Goal: Information Seeking & Learning: Learn about a topic

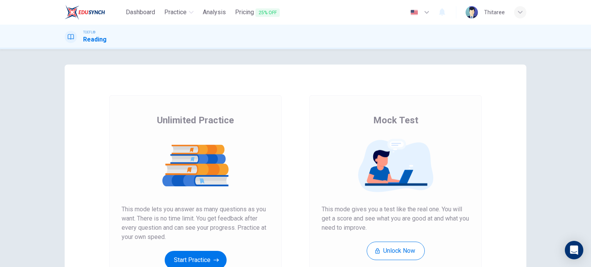
scroll to position [105, 0]
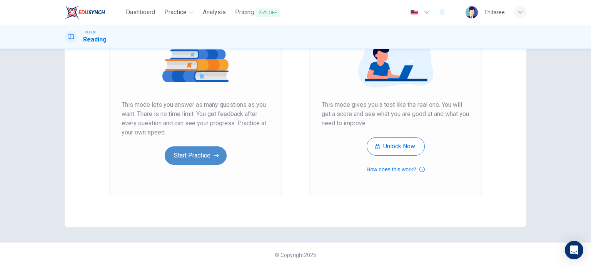
click at [212, 150] on button "Start Practice" at bounding box center [196, 156] width 62 height 18
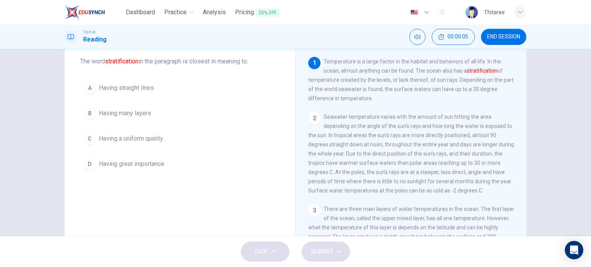
scroll to position [0, 0]
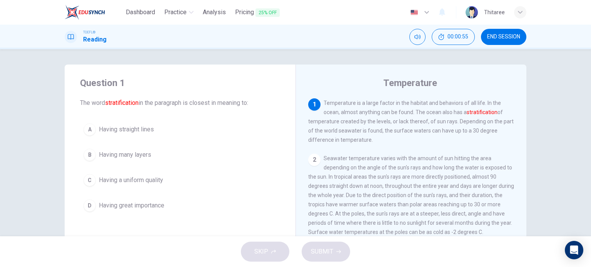
click at [100, 154] on span "Having many layers" at bounding box center [125, 154] width 52 height 9
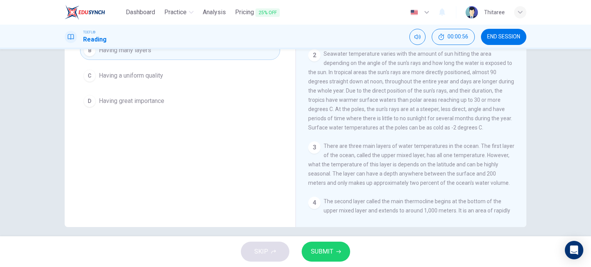
scroll to position [111, 0]
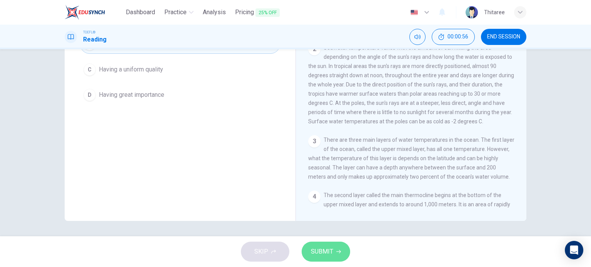
click at [321, 254] on span "SUBMIT" at bounding box center [322, 252] width 22 height 11
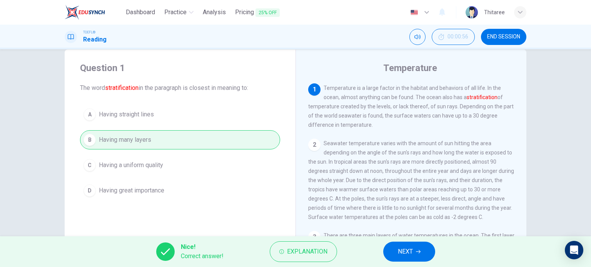
scroll to position [0, 0]
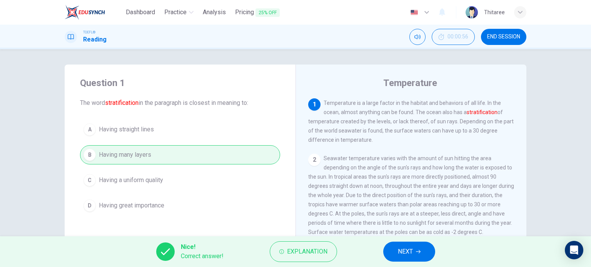
click at [409, 254] on span "NEXT" at bounding box center [405, 252] width 15 height 11
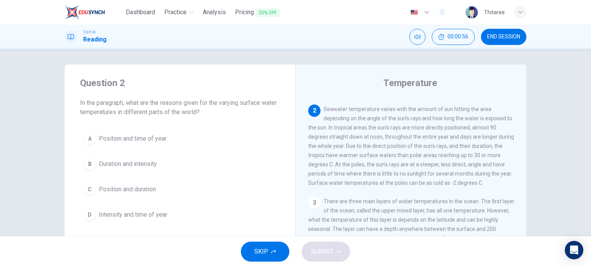
scroll to position [57, 0]
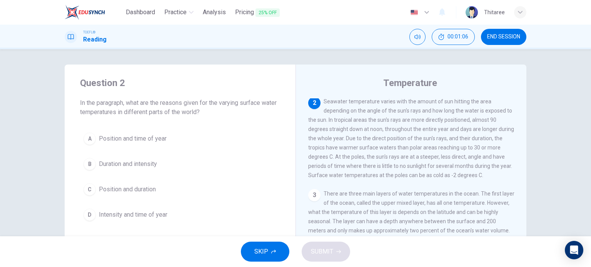
click at [133, 164] on span "Duration and intensity" at bounding box center [128, 164] width 58 height 9
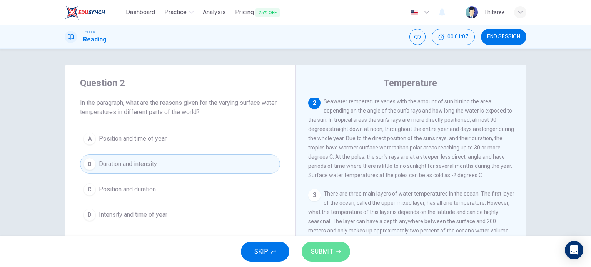
click at [324, 248] on span "SUBMIT" at bounding box center [322, 252] width 22 height 11
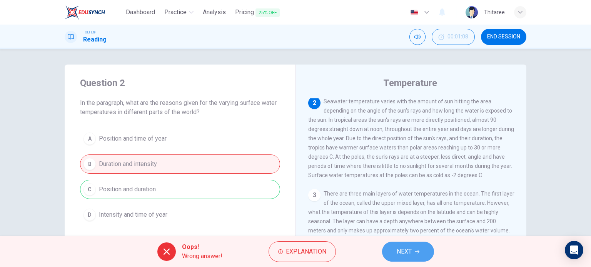
click at [413, 249] on button "NEXT" at bounding box center [408, 252] width 52 height 20
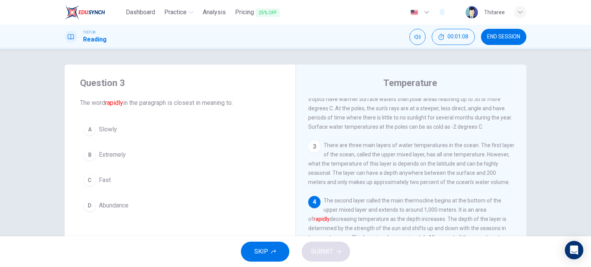
scroll to position [112, 0]
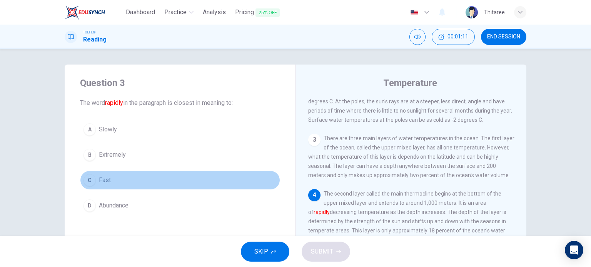
click at [106, 179] on span "Fast" at bounding box center [105, 180] width 12 height 9
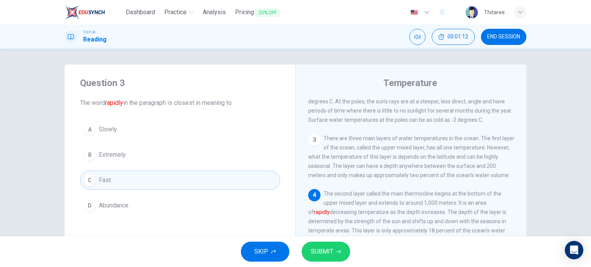
click at [336, 253] on icon "button" at bounding box center [338, 252] width 5 height 5
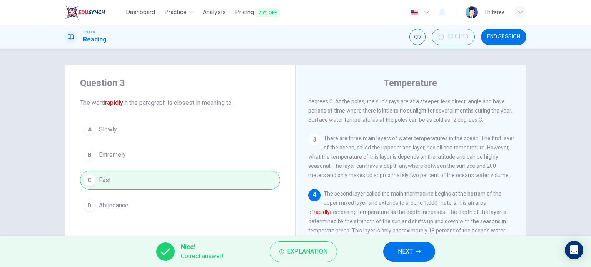
click at [398, 252] on span "NEXT" at bounding box center [405, 252] width 15 height 11
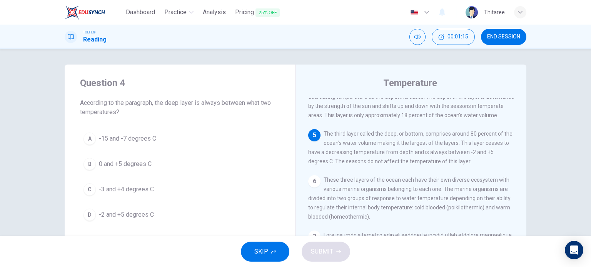
scroll to position [237, 0]
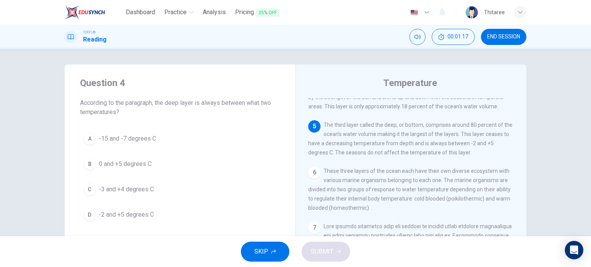
click at [121, 210] on span "-2 and +5 degrees C" at bounding box center [126, 214] width 55 height 9
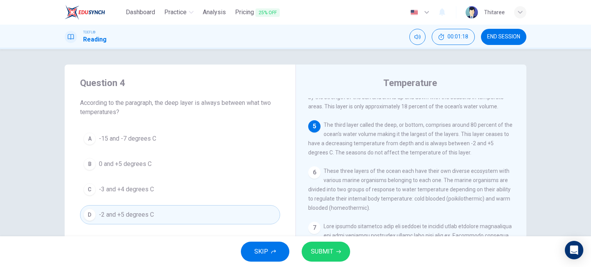
click at [332, 254] on span "SUBMIT" at bounding box center [322, 252] width 22 height 11
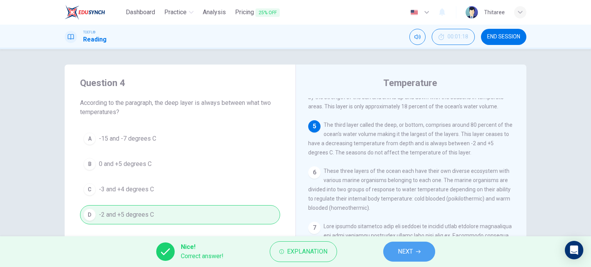
click at [431, 249] on button "NEXT" at bounding box center [409, 252] width 52 height 20
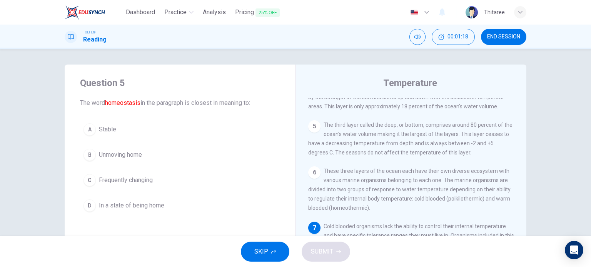
scroll to position [292, 0]
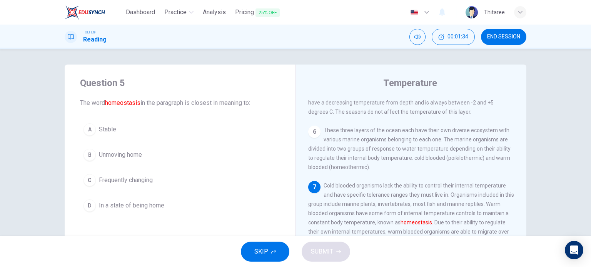
click at [124, 203] on span "In a state of being home" at bounding box center [131, 205] width 65 height 9
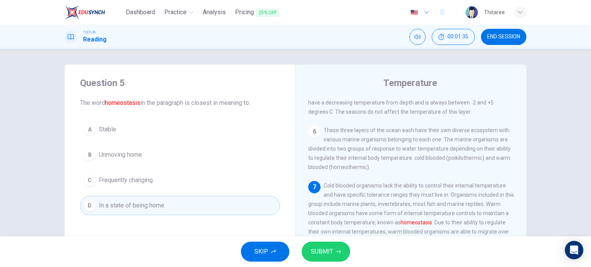
click at [325, 249] on span "SUBMIT" at bounding box center [322, 252] width 22 height 11
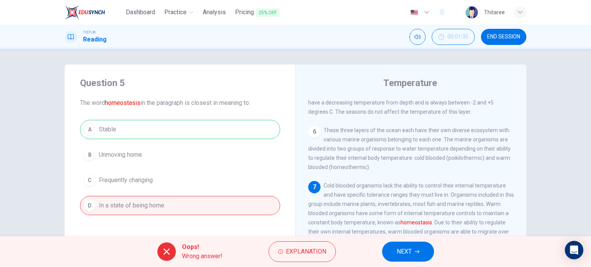
click at [409, 247] on span "NEXT" at bounding box center [404, 252] width 15 height 11
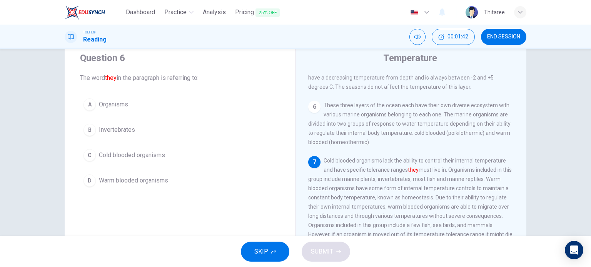
scroll to position [38, 0]
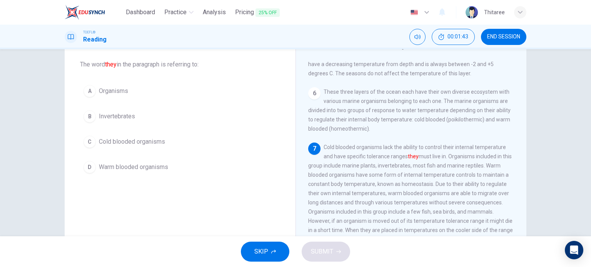
click at [125, 114] on span "Invertebrates" at bounding box center [117, 116] width 36 height 9
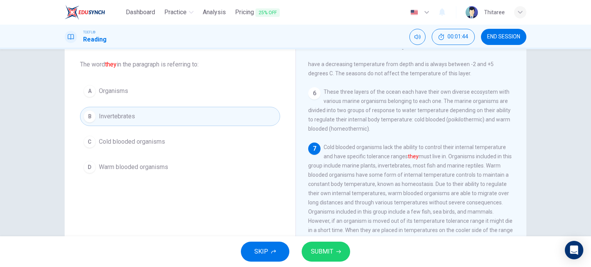
click at [330, 260] on button "SUBMIT" at bounding box center [326, 252] width 48 height 20
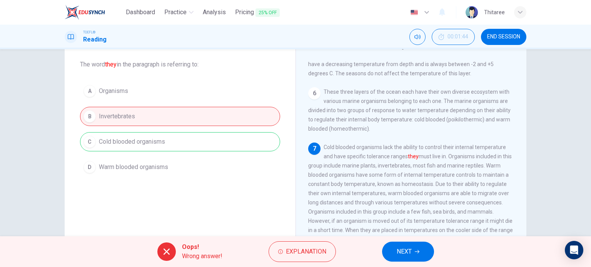
click at [422, 251] on button "NEXT" at bounding box center [408, 252] width 52 height 20
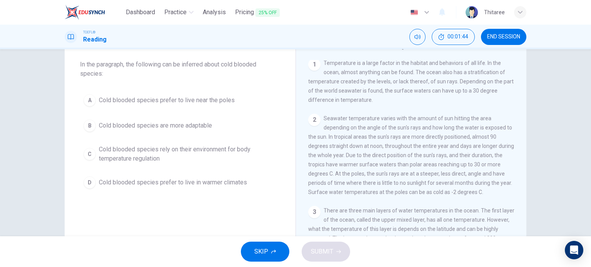
scroll to position [0, 0]
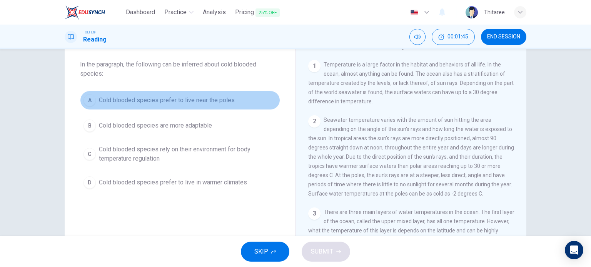
click at [168, 97] on span "Cold blooded species prefer to live near the poles" at bounding box center [167, 100] width 136 height 9
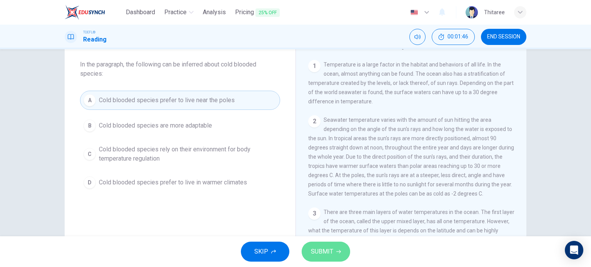
click at [326, 256] on span "SUBMIT" at bounding box center [322, 252] width 22 height 11
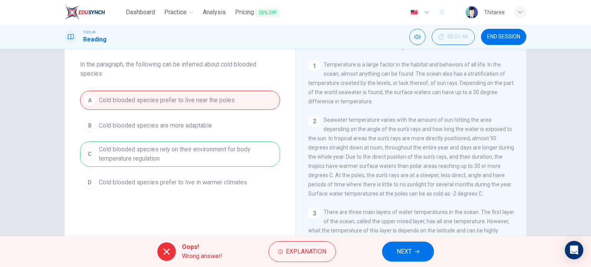
click at [414, 252] on button "NEXT" at bounding box center [408, 252] width 52 height 20
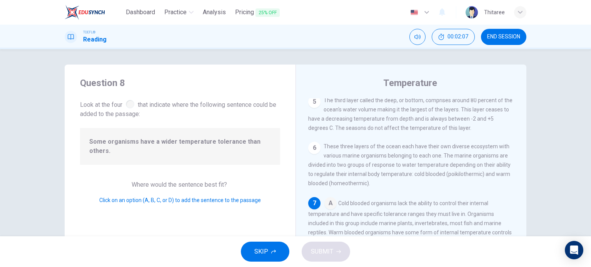
drag, startPoint x: 137, startPoint y: 103, endPoint x: 246, endPoint y: 113, distance: 109.4
click at [246, 113] on span "Look at the four that indicate where the following sentence could be added to t…" at bounding box center [180, 109] width 200 height 20
click at [169, 107] on span "Look at the four that indicate where the following sentence could be added to t…" at bounding box center [180, 109] width 200 height 20
drag, startPoint x: 137, startPoint y: 107, endPoint x: 222, endPoint y: 117, distance: 85.9
click at [222, 117] on span "Look at the four that indicate where the following sentence could be added to t…" at bounding box center [180, 109] width 200 height 20
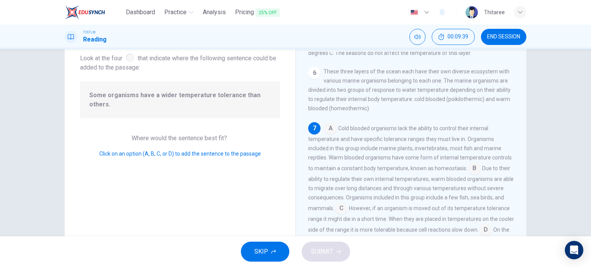
scroll to position [34, 0]
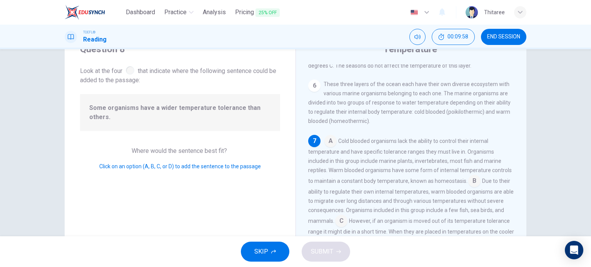
click at [471, 181] on input at bounding box center [474, 182] width 12 height 12
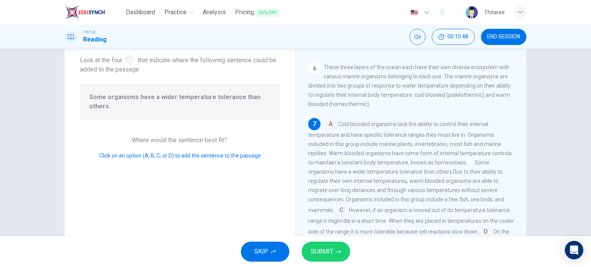
scroll to position [77, 0]
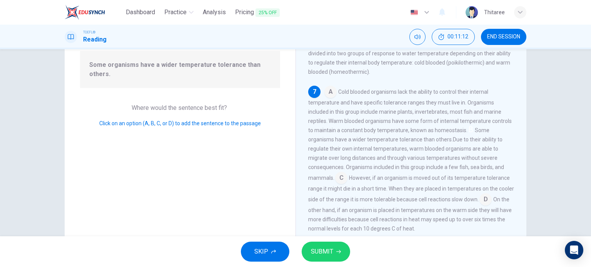
click at [343, 177] on input at bounding box center [341, 179] width 12 height 12
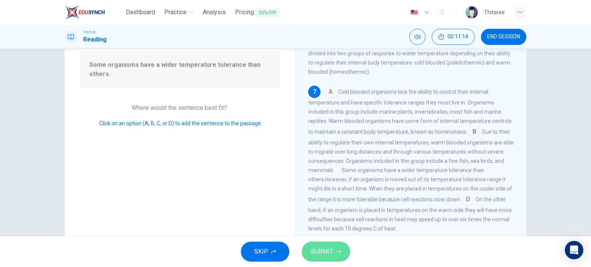
click at [343, 254] on button "SUBMIT" at bounding box center [326, 252] width 48 height 20
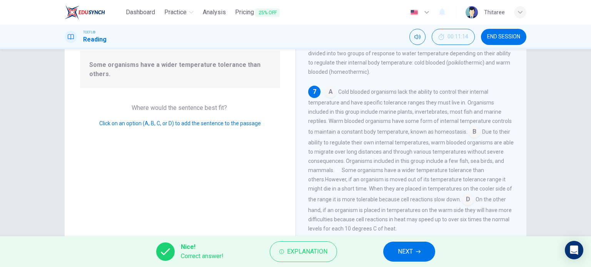
click at [399, 255] on span "NEXT" at bounding box center [405, 252] width 15 height 11
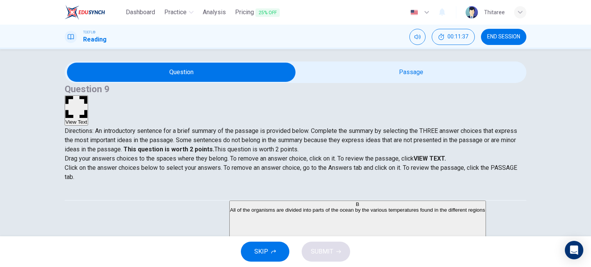
scroll to position [0, 0]
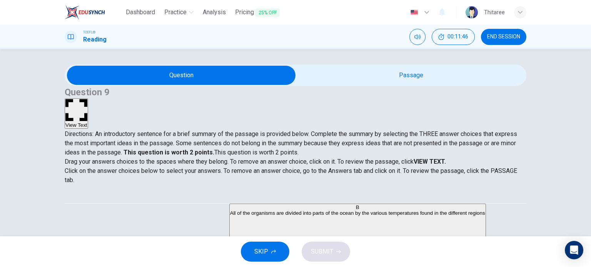
click at [194, 149] on strong "This question is worth 2 points." at bounding box center [168, 152] width 92 height 7
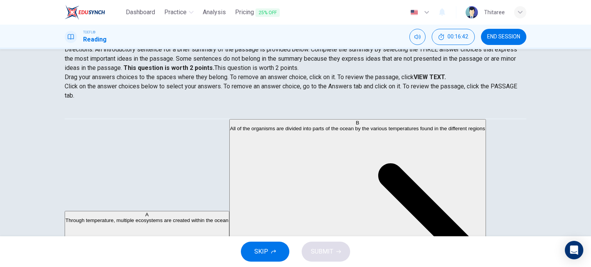
scroll to position [72, 0]
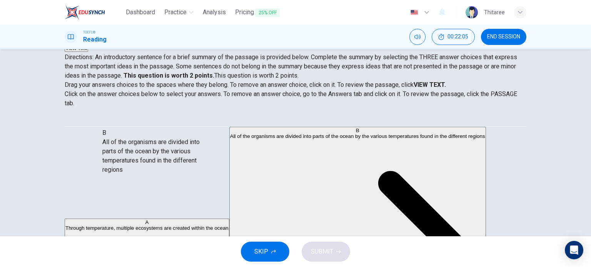
scroll to position [38, 0]
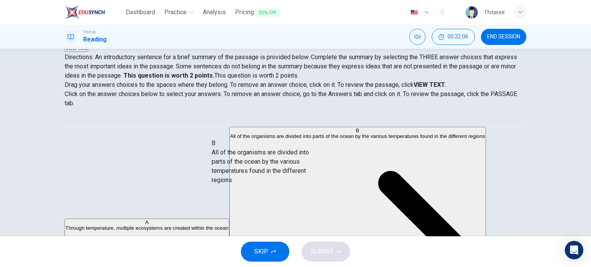
drag, startPoint x: 123, startPoint y: 150, endPoint x: 259, endPoint y: 160, distance: 135.9
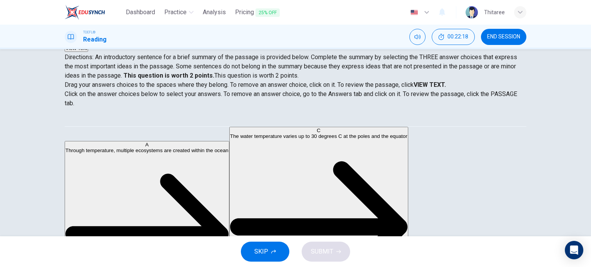
scroll to position [115, 0]
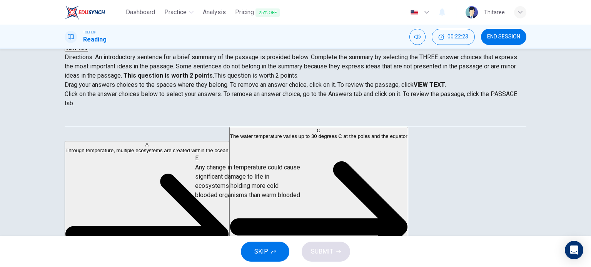
drag, startPoint x: 144, startPoint y: 186, endPoint x: 263, endPoint y: 177, distance: 119.2
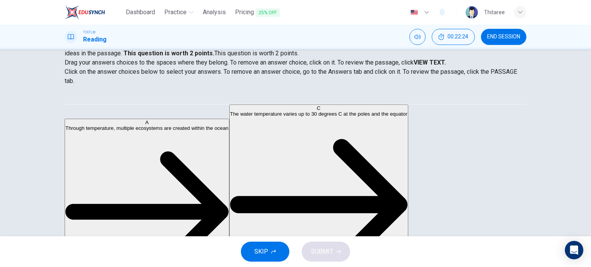
scroll to position [111, 0]
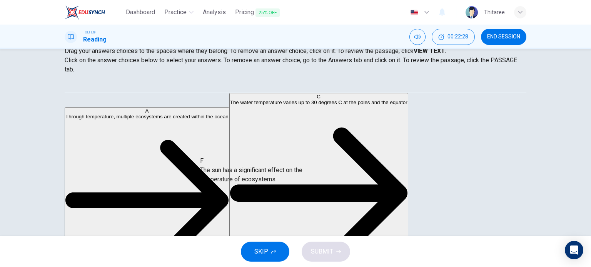
drag, startPoint x: 144, startPoint y: 184, endPoint x: 281, endPoint y: 175, distance: 138.0
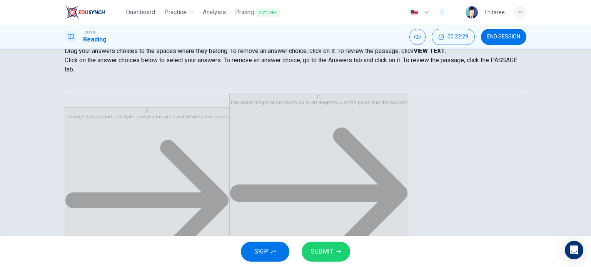
scroll to position [32, 0]
click at [323, 252] on span "SUBMIT" at bounding box center [322, 252] width 22 height 11
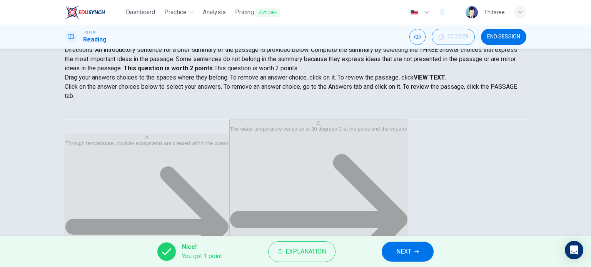
scroll to position [72, 0]
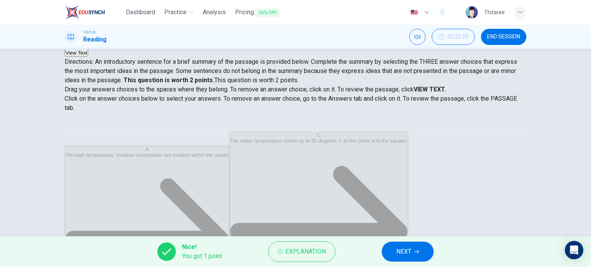
click at [404, 255] on span "NEXT" at bounding box center [403, 252] width 15 height 11
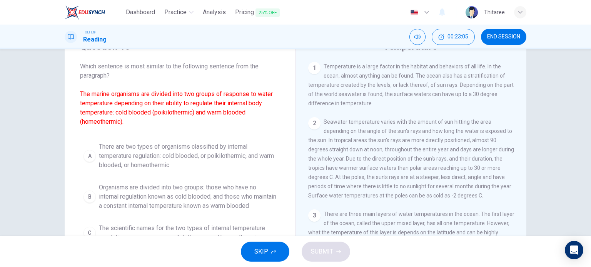
scroll to position [75, 0]
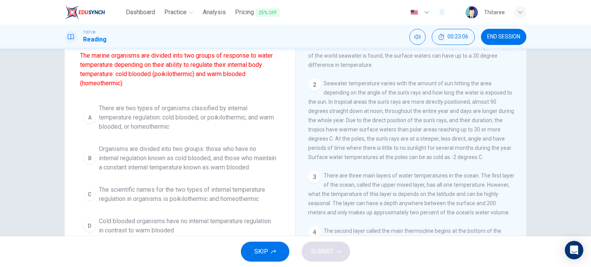
click at [154, 160] on span "Organisms are divided into two groups: those who have no internal regulation kn…" at bounding box center [188, 159] width 178 height 28
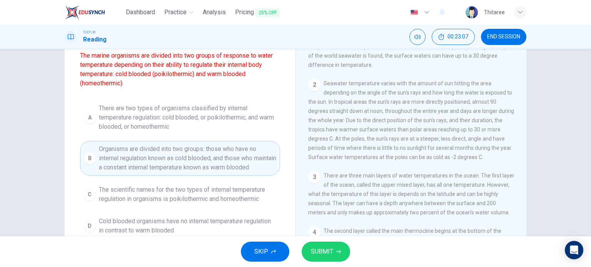
click at [329, 256] on span "SUBMIT" at bounding box center [322, 252] width 22 height 11
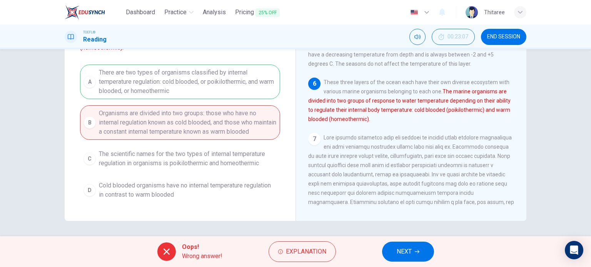
scroll to position [292, 0]
